Goal: Complete application form

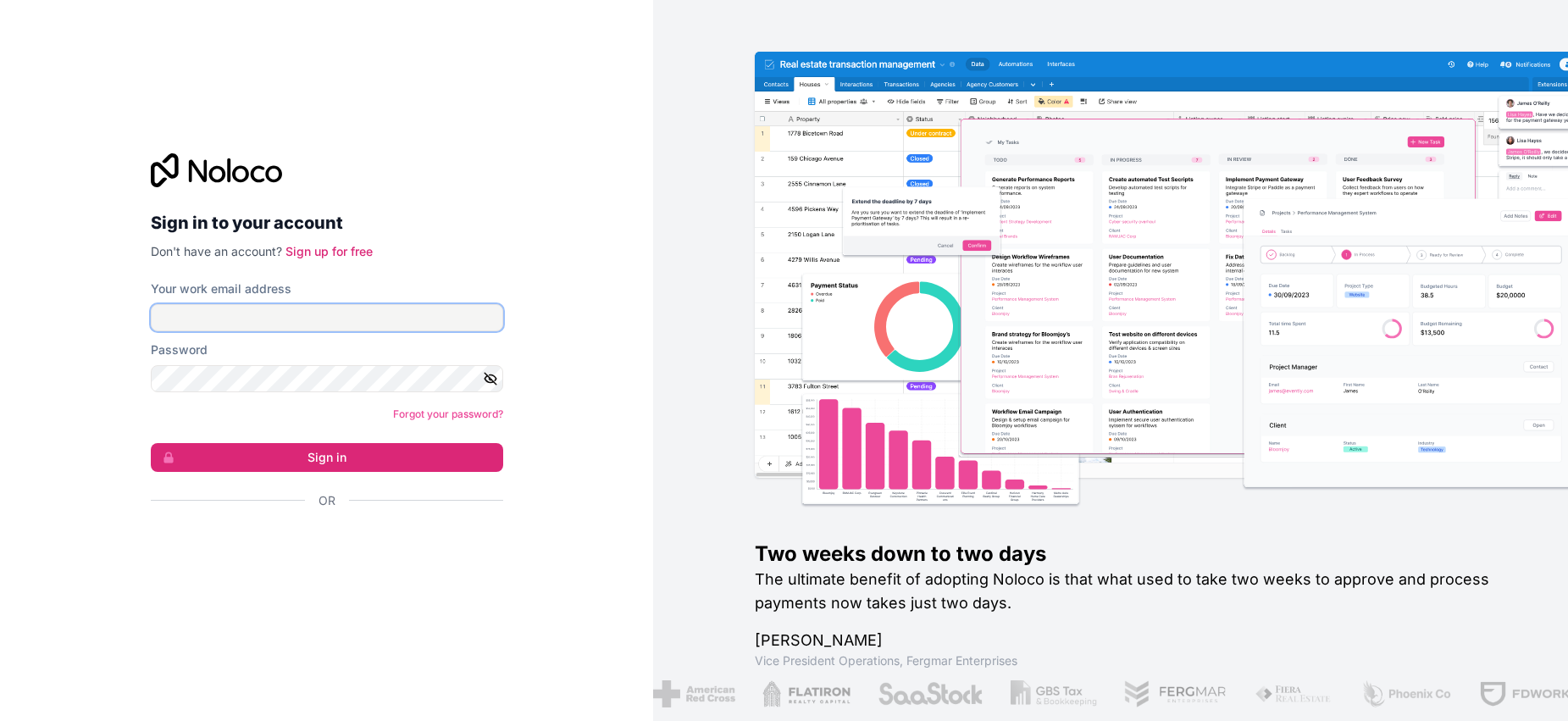
click at [351, 306] on input "Your work email address" at bounding box center [327, 317] width 353 height 27
type input "[EMAIL_ADDRESS][DOMAIN_NAME]"
click at [431, 317] on input "Your work email address" at bounding box center [327, 317] width 353 height 27
type input "[EMAIL_ADDRESS][DOMAIN_NAME]"
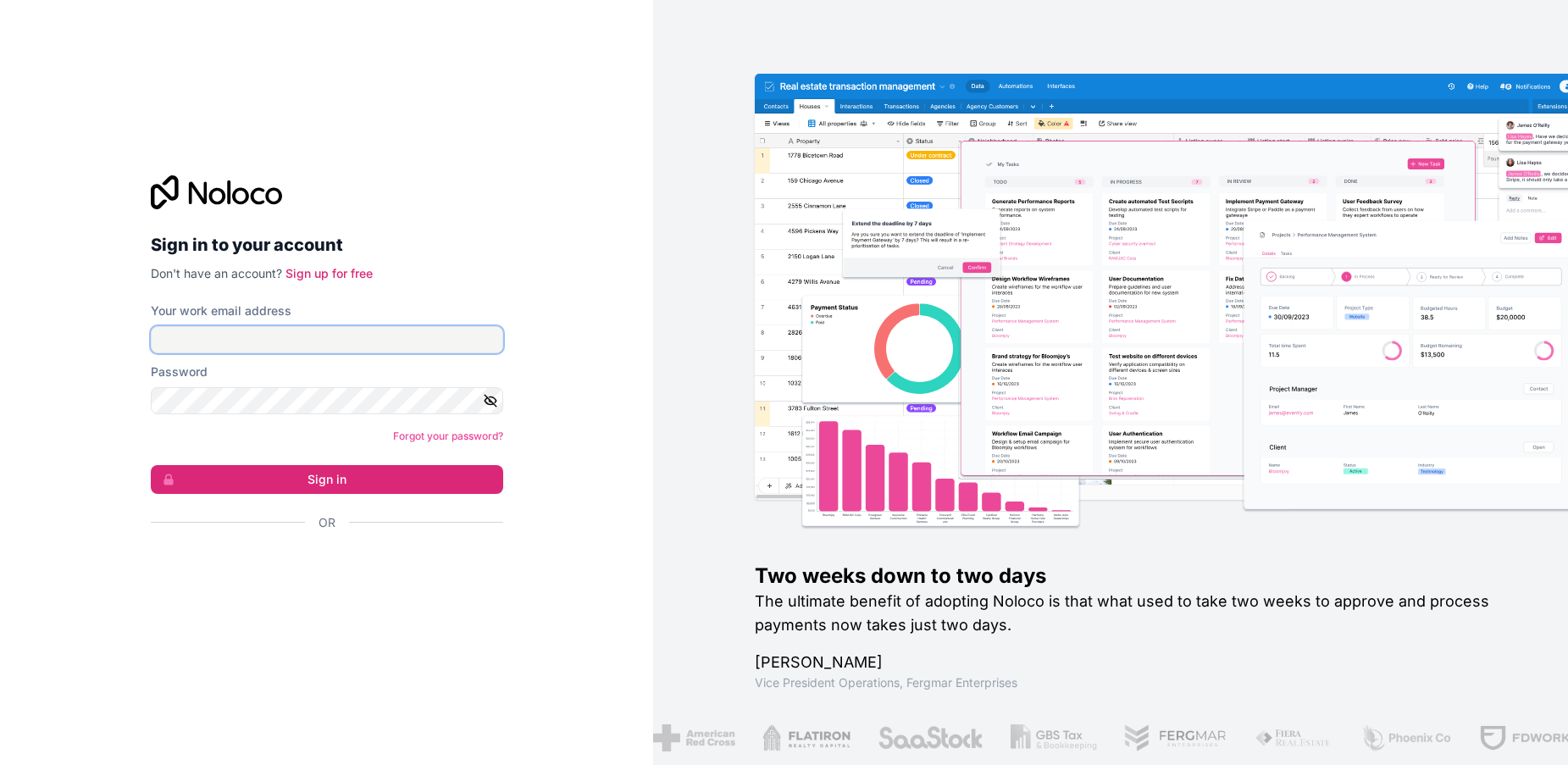
click at [316, 340] on input "Your work email address" at bounding box center [327, 339] width 353 height 27
type input "[EMAIL_ADDRESS][DOMAIN_NAME]"
click at [476, 437] on link "Forgot your password?" at bounding box center [447, 436] width 110 height 13
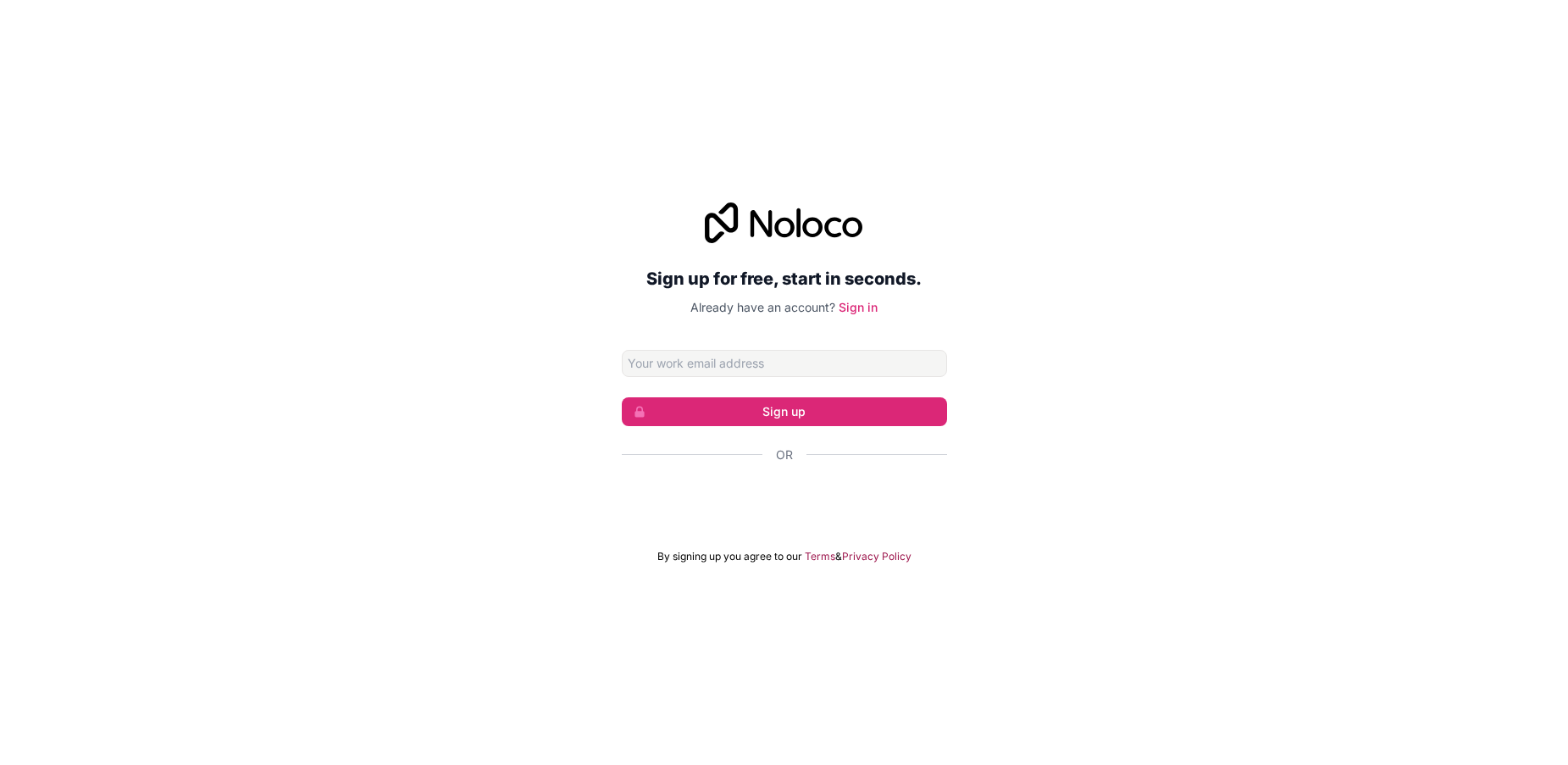
click at [823, 362] on input "Email address" at bounding box center [784, 363] width 325 height 27
type input "[EMAIL_ADDRESS][DOMAIN_NAME]"
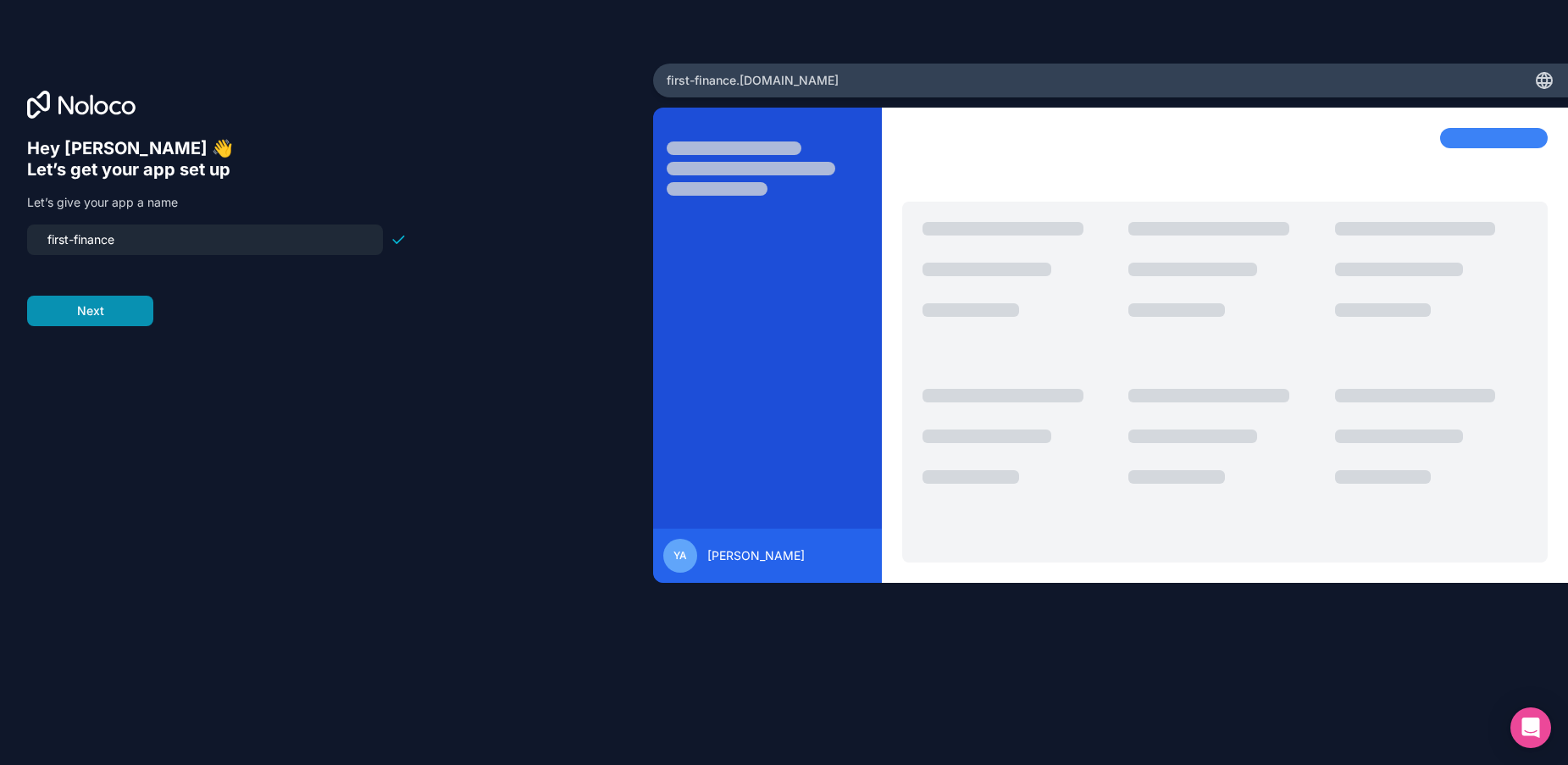
click at [114, 316] on button "Next" at bounding box center [90, 311] width 126 height 31
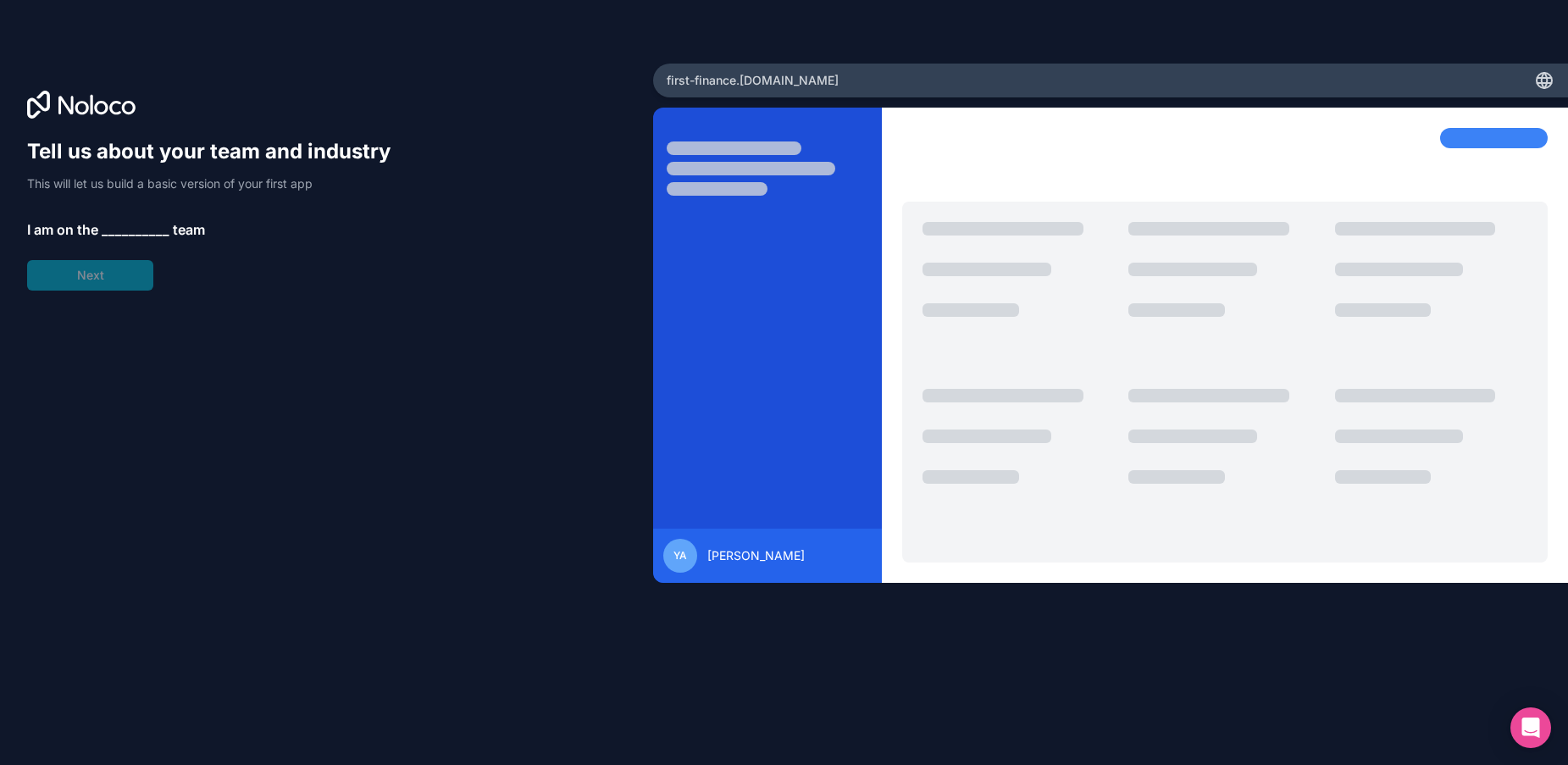
click at [143, 270] on div "Tell us about your team and industry This will let us build a basic version of …" at bounding box center [216, 214] width 380 height 152
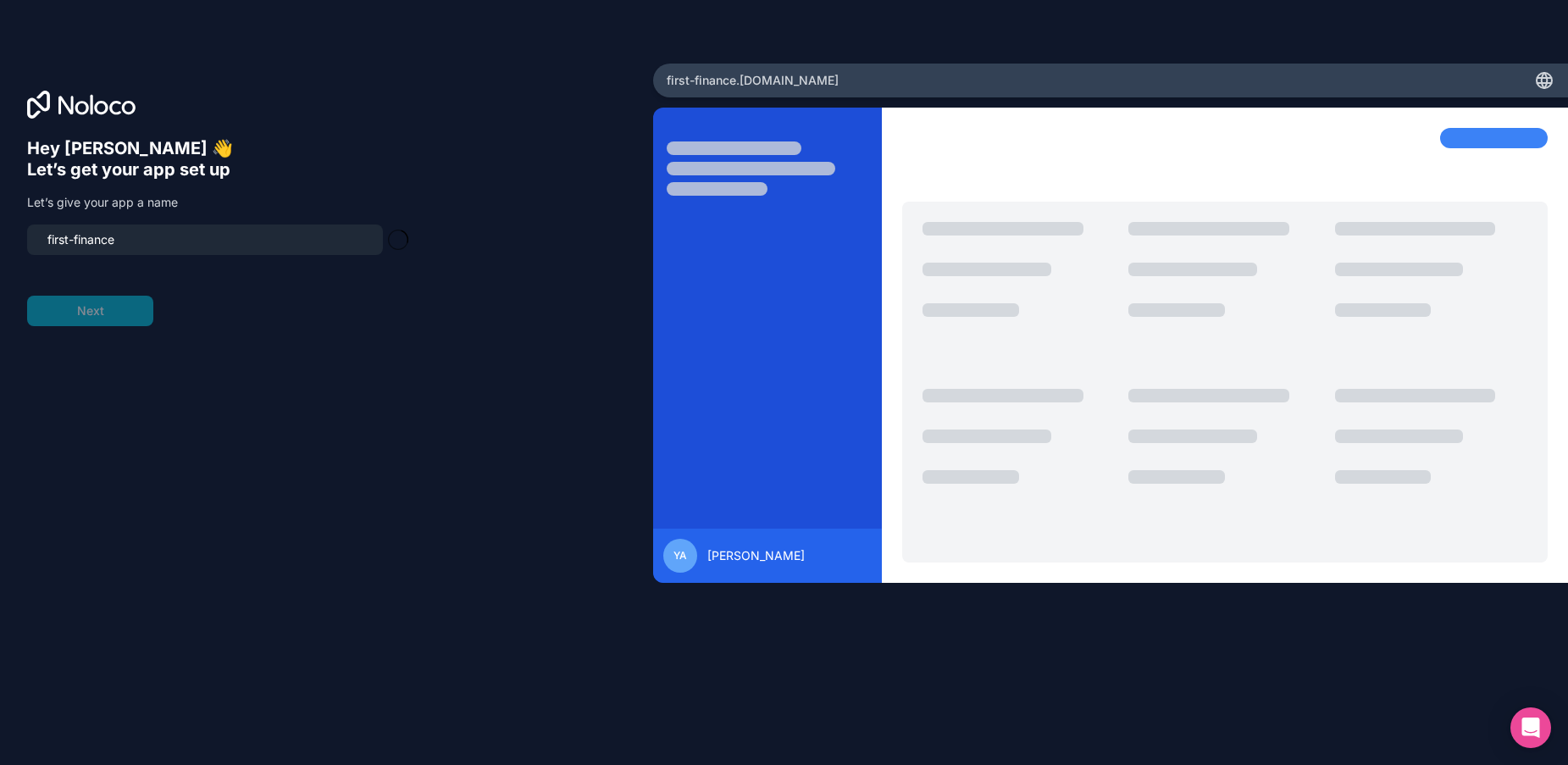
type input "first-finance-app"
click at [121, 305] on button "Next" at bounding box center [90, 311] width 126 height 31
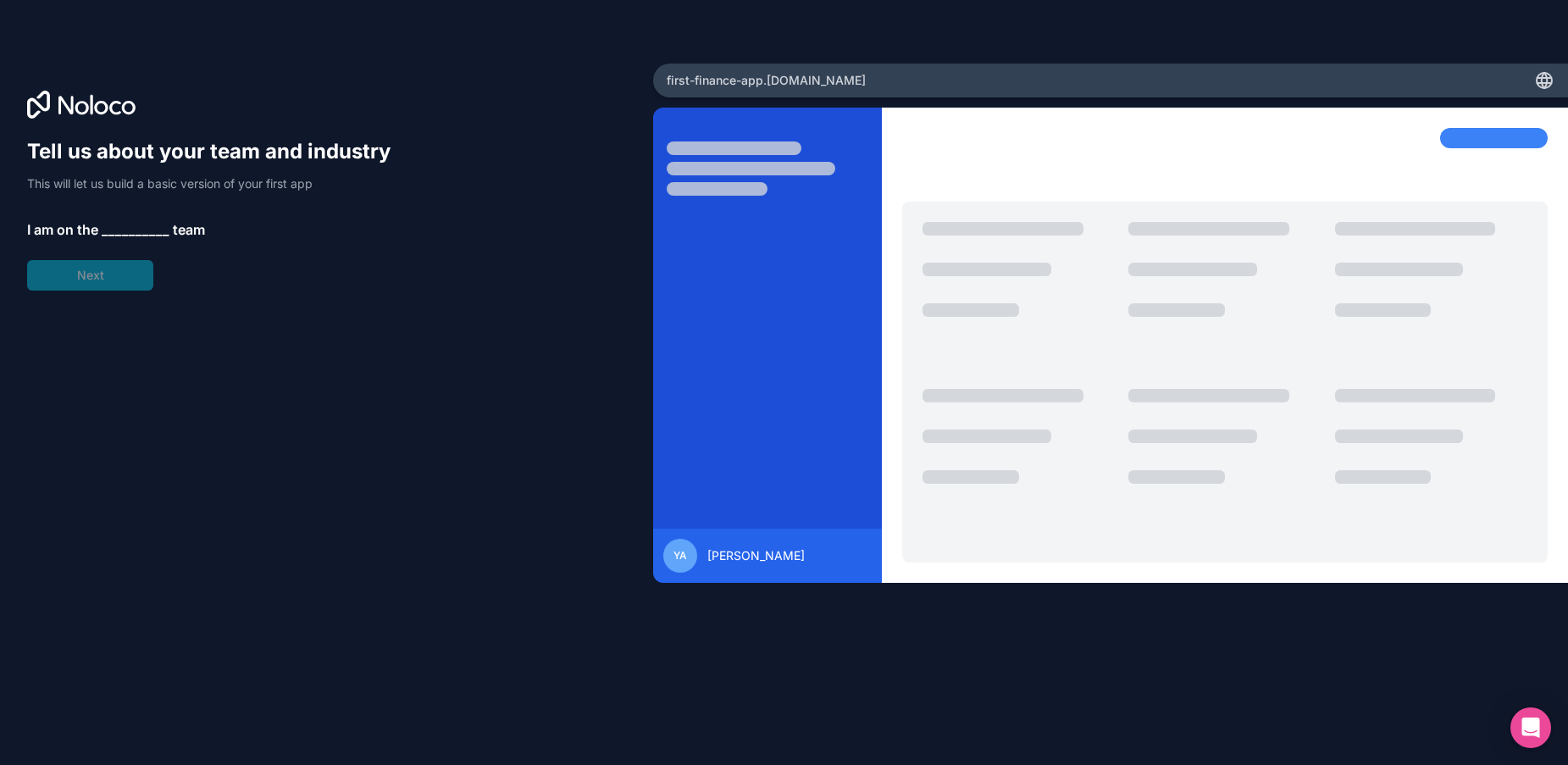
click at [149, 226] on span "__________" at bounding box center [136, 229] width 68 height 20
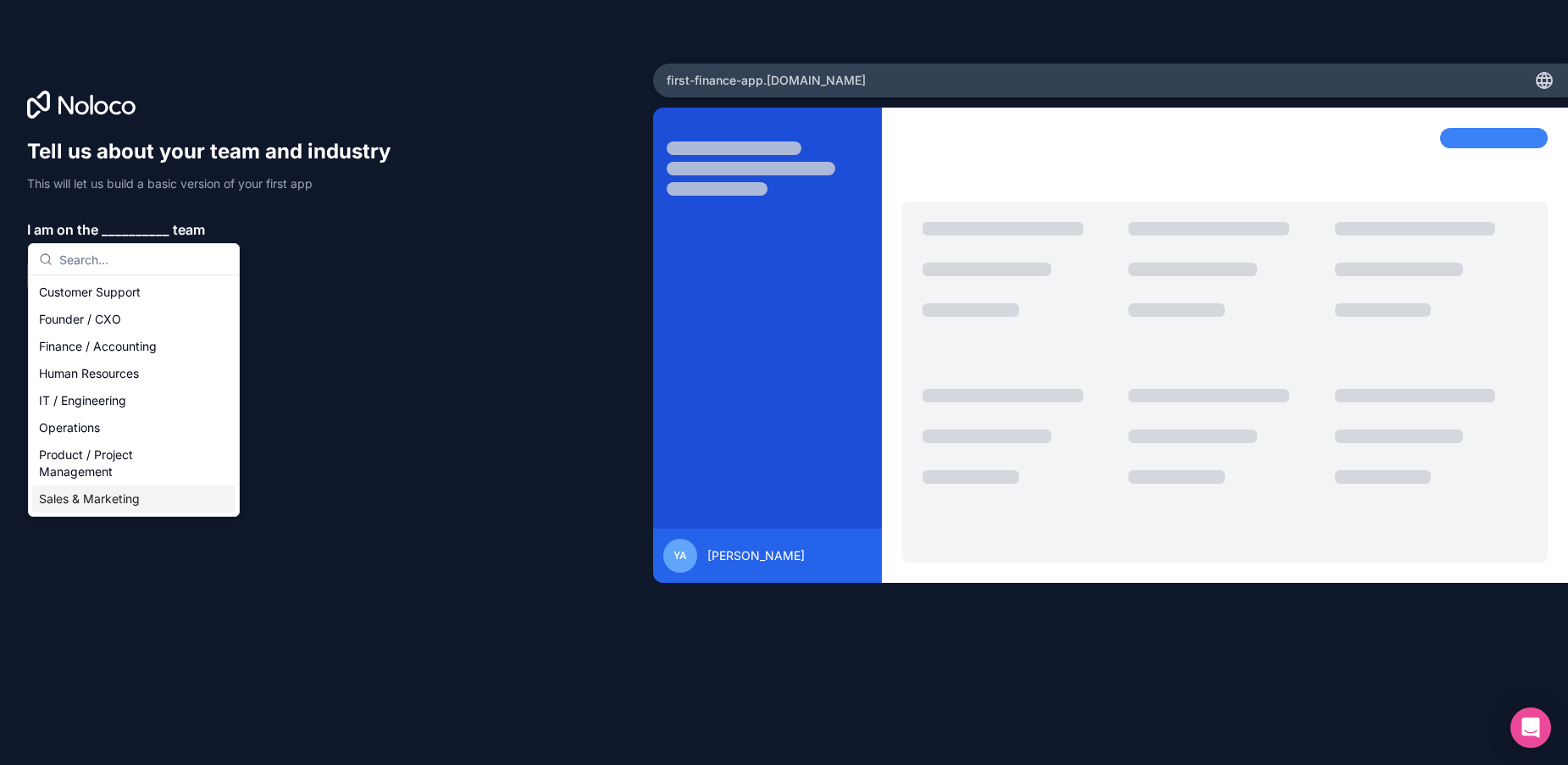
click at [130, 499] on div "Sales & Marketing" at bounding box center [134, 499] width 203 height 27
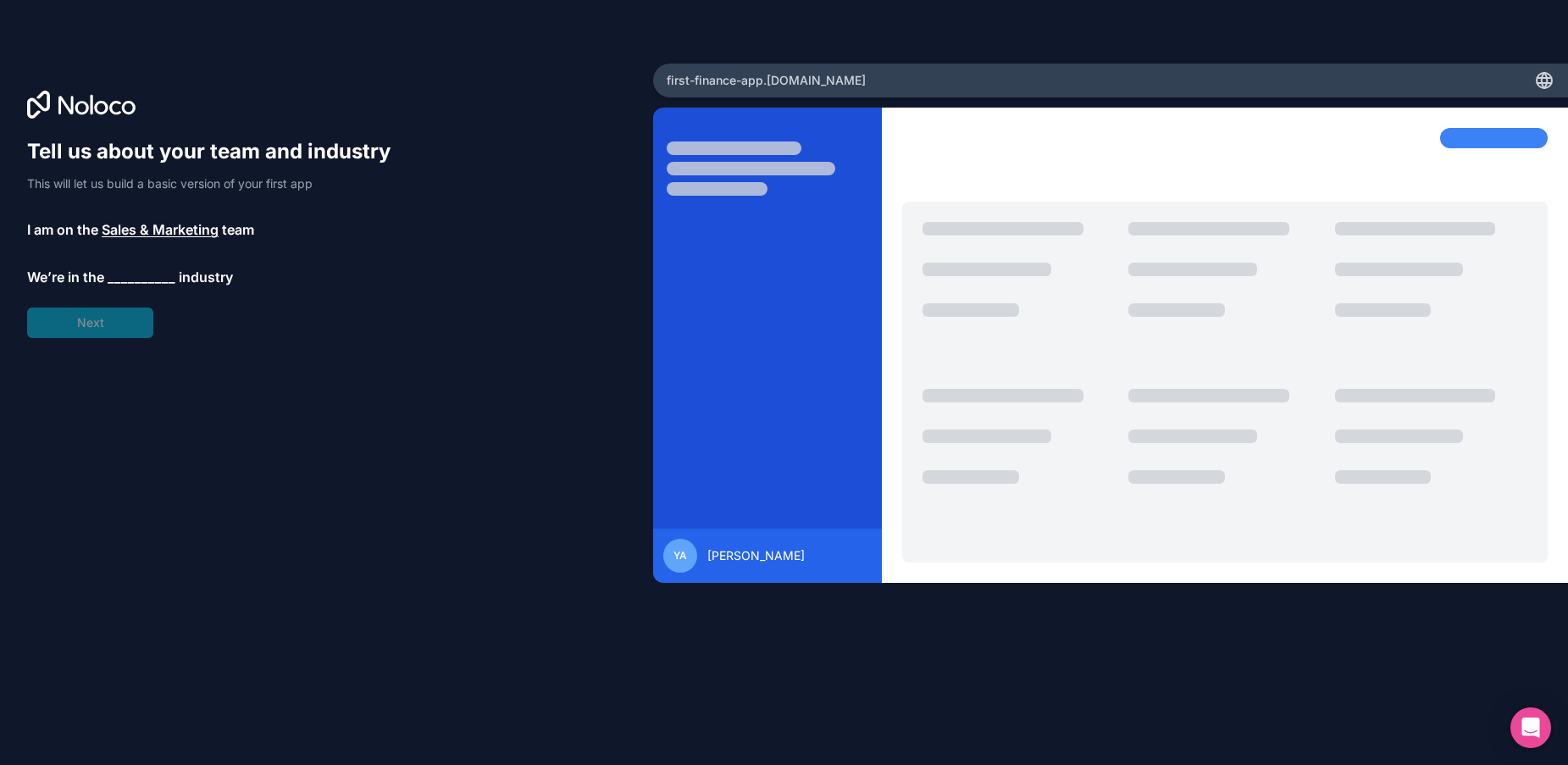
click at [124, 282] on span "__________" at bounding box center [141, 277] width 68 height 20
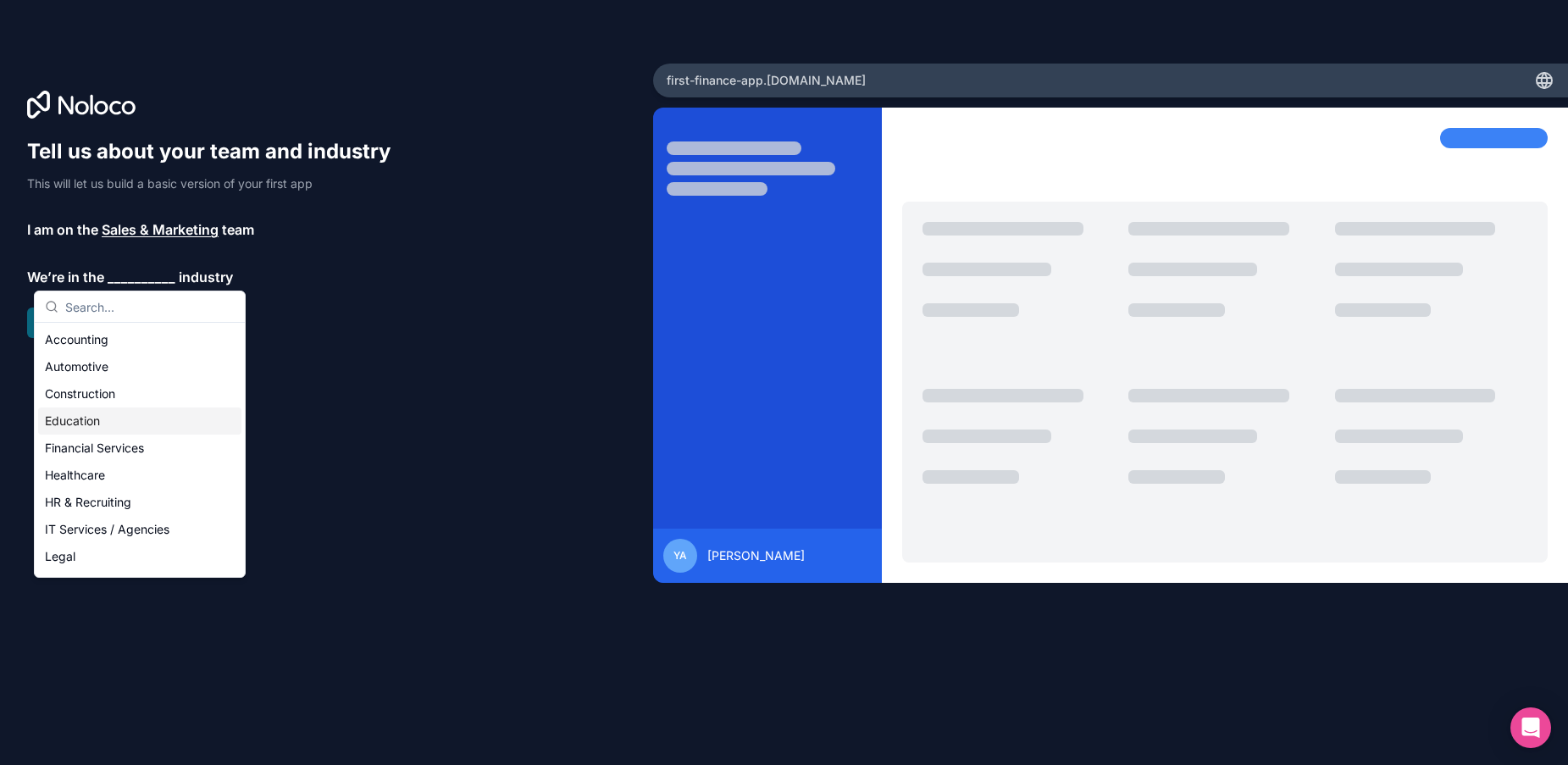
click at [129, 420] on div "Education" at bounding box center [139, 421] width 203 height 27
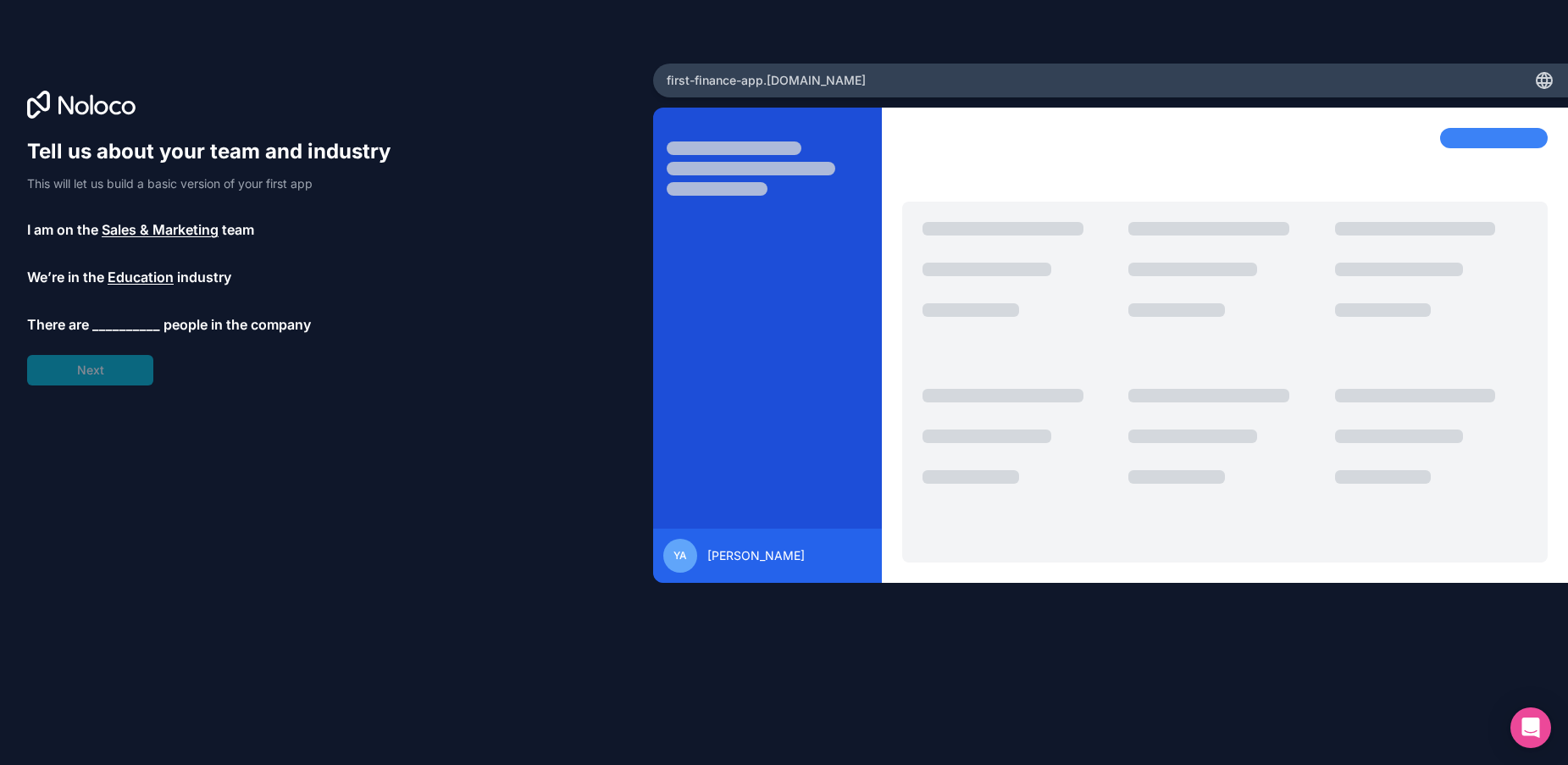
click at [136, 322] on span "__________" at bounding box center [125, 325] width 68 height 20
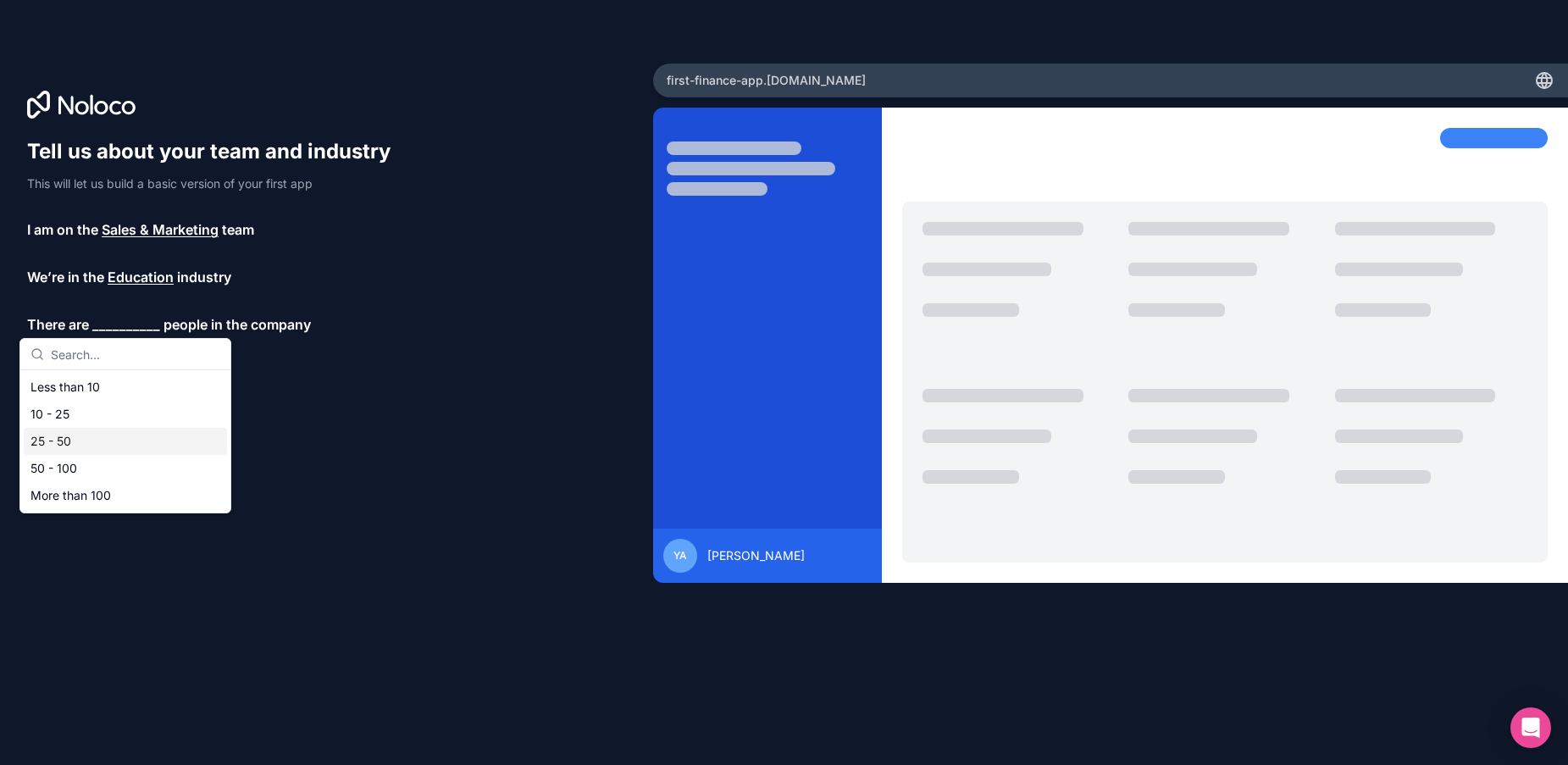
click at [117, 436] on div "25 - 50" at bounding box center [125, 441] width 203 height 27
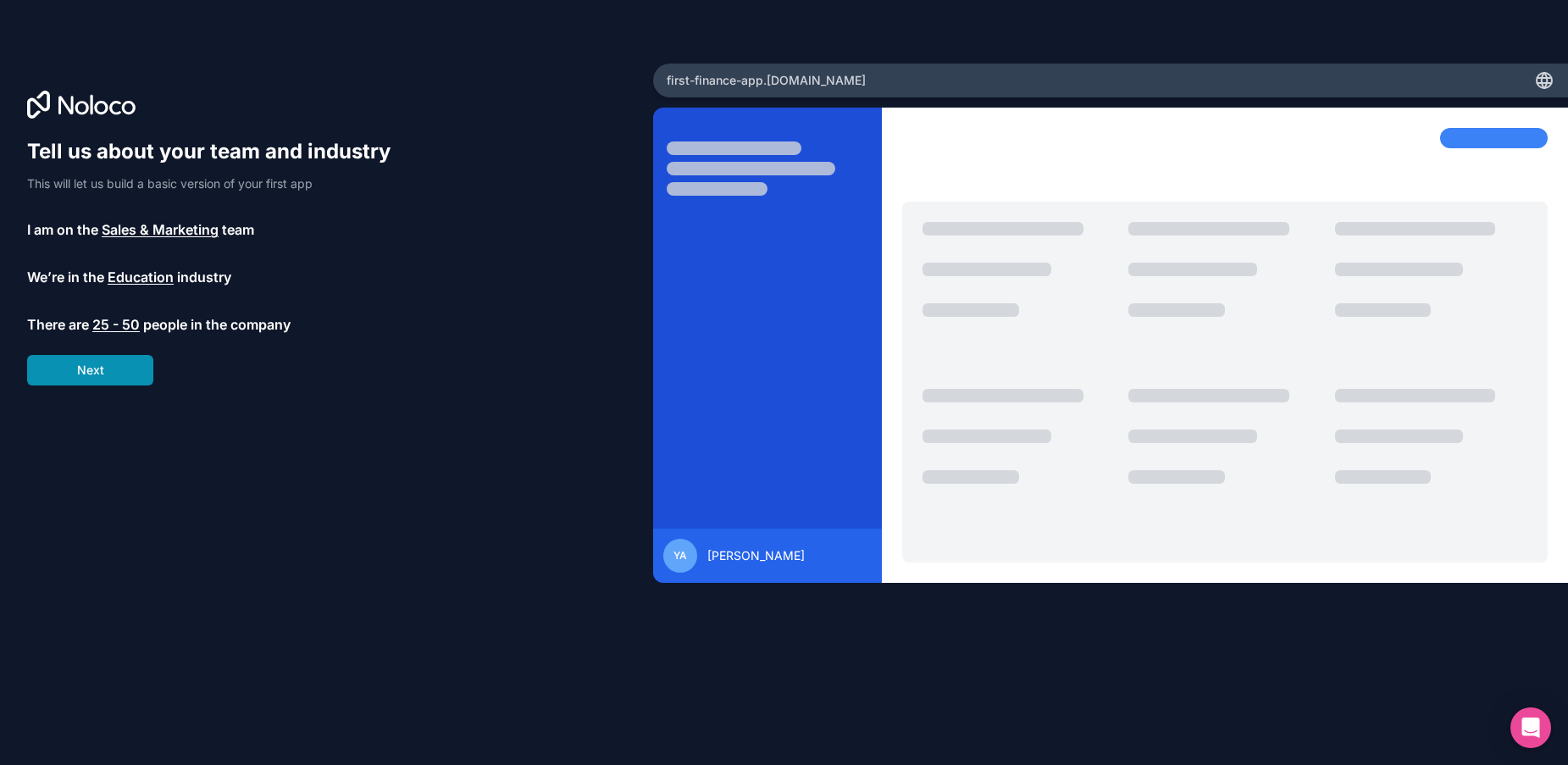
click at [118, 363] on button "Next" at bounding box center [90, 370] width 126 height 31
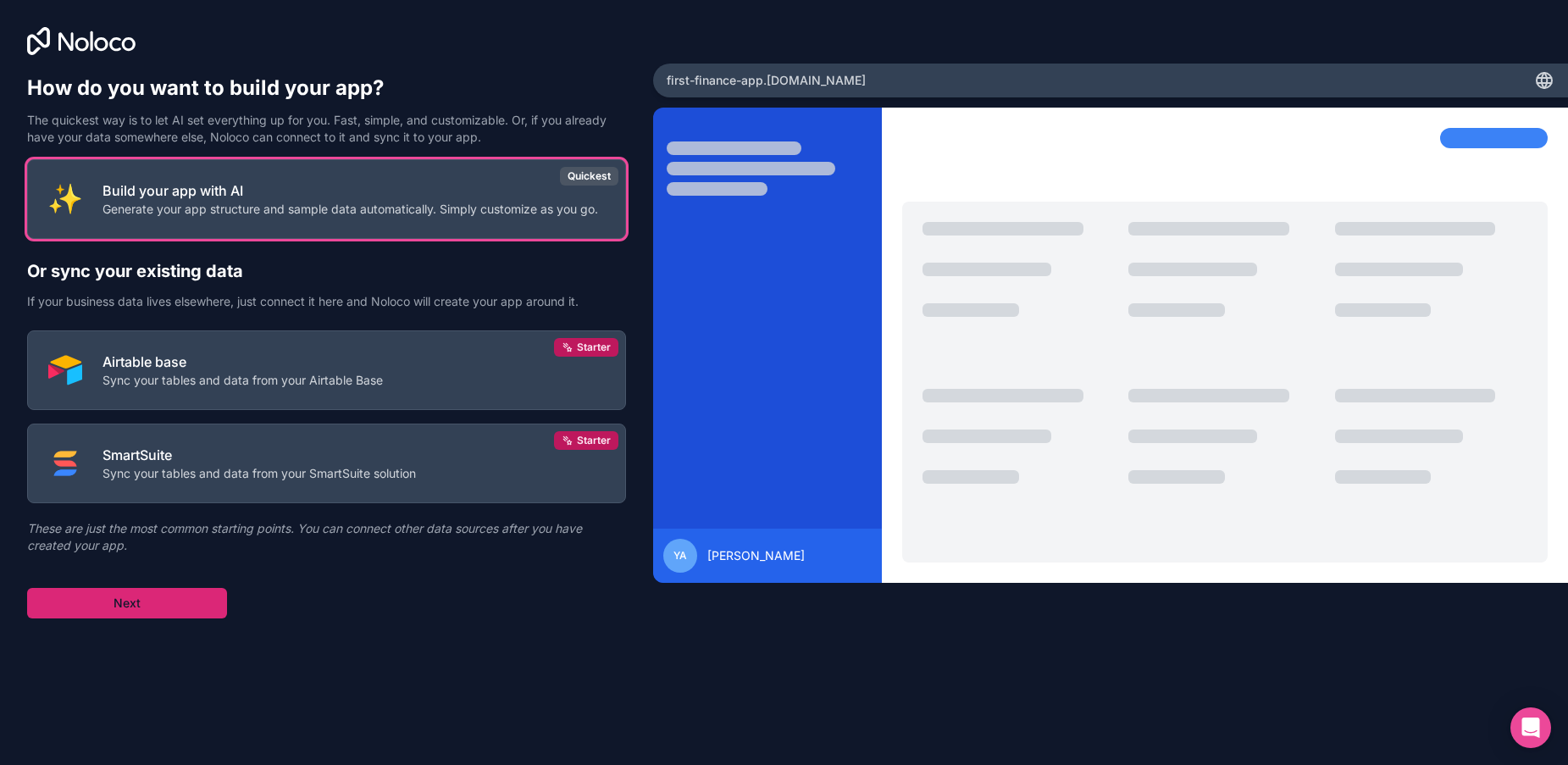
click at [170, 597] on button "Next" at bounding box center [126, 603] width 200 height 31
